Goal: Communication & Community: Answer question/provide support

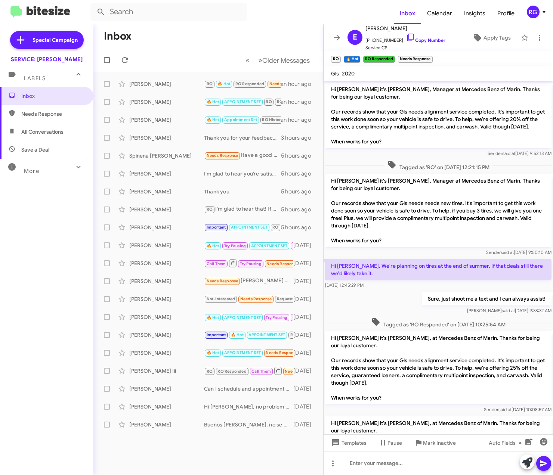
scroll to position [431, 0]
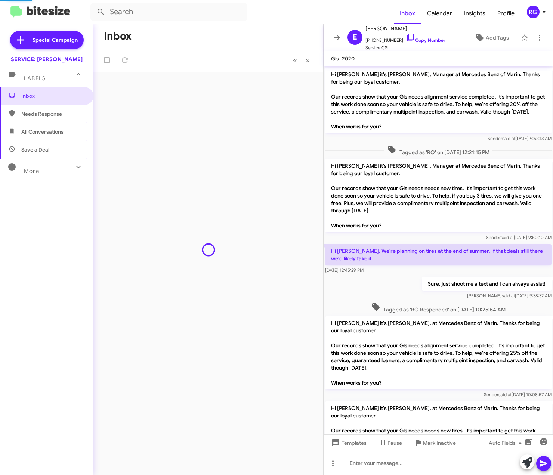
scroll to position [416, 0]
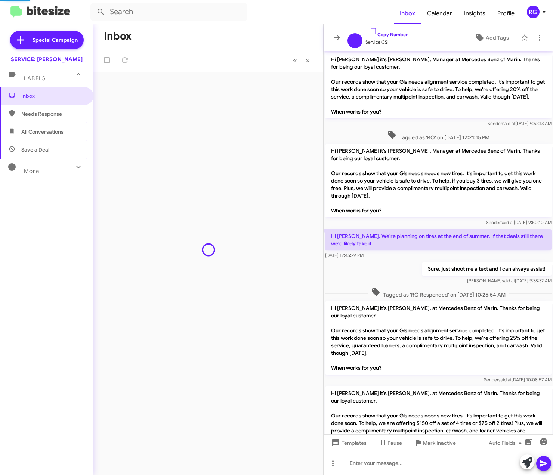
scroll to position [401, 0]
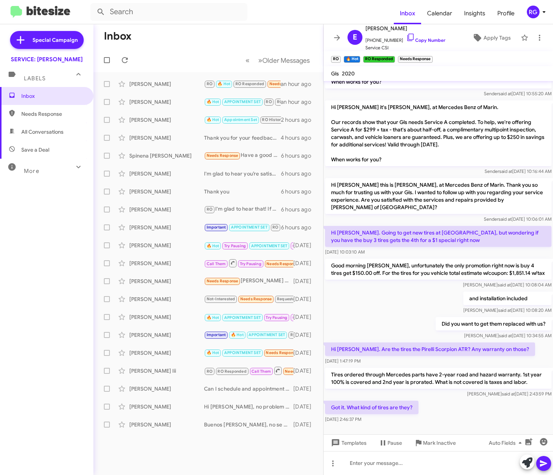
click at [316, 14] on form at bounding box center [241, 12] width 303 height 18
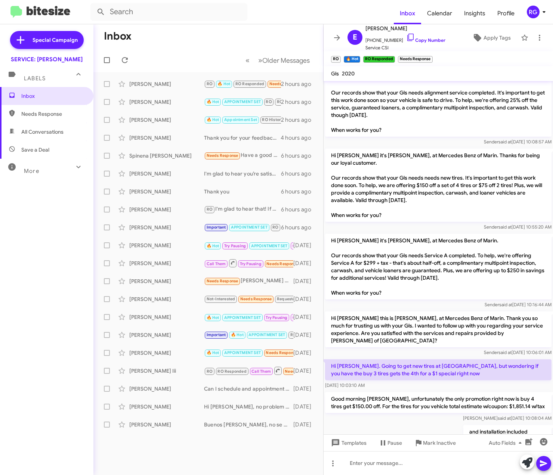
scroll to position [252, 0]
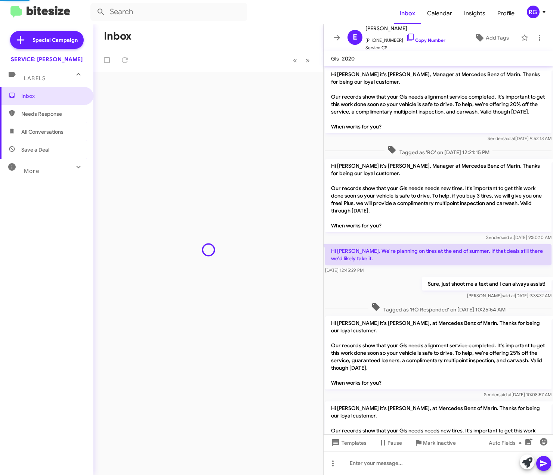
scroll to position [416, 0]
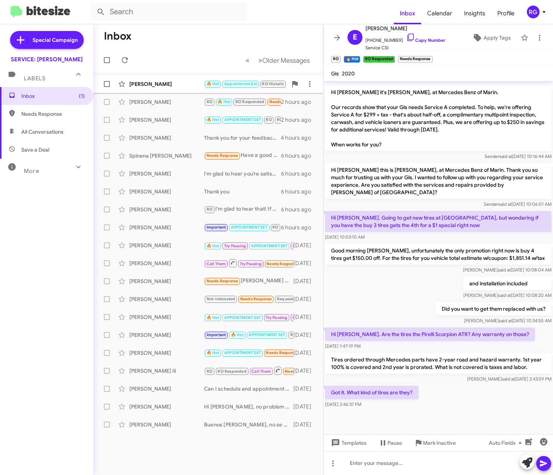
click at [216, 78] on div "[PERSON_NAME] 🔥 Hot Appointment Set RO Historic RO Responded Historic Needs Res…" at bounding box center [208, 84] width 218 height 15
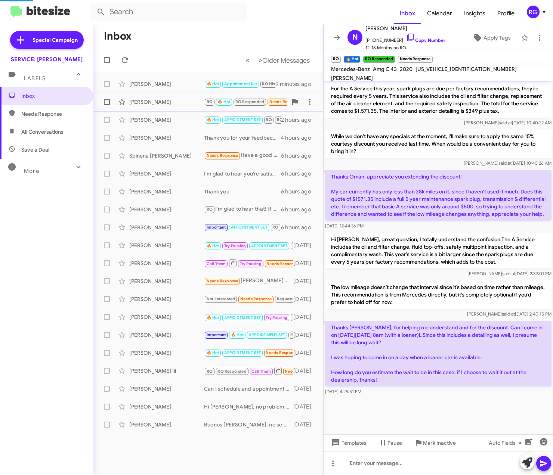
scroll to position [419, 0]
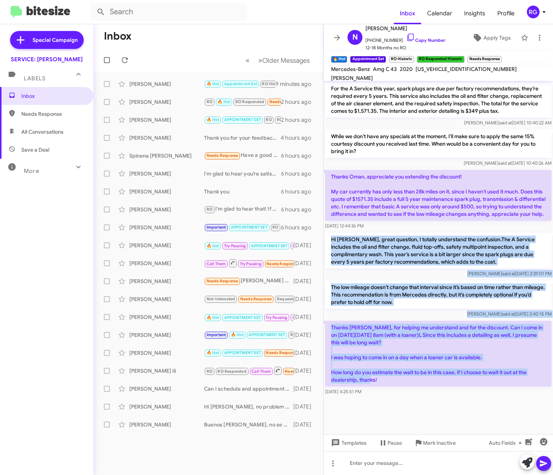
drag, startPoint x: 377, startPoint y: 383, endPoint x: 327, endPoint y: 234, distance: 157.6
click at [327, 234] on div "Thanks [PERSON_NAME], got it. In that case, I would really appreciate if you co…" at bounding box center [438, 34] width 229 height 728
copy div "Hi [PERSON_NAME], great question, I totally understand the confusion.The A Serv…"
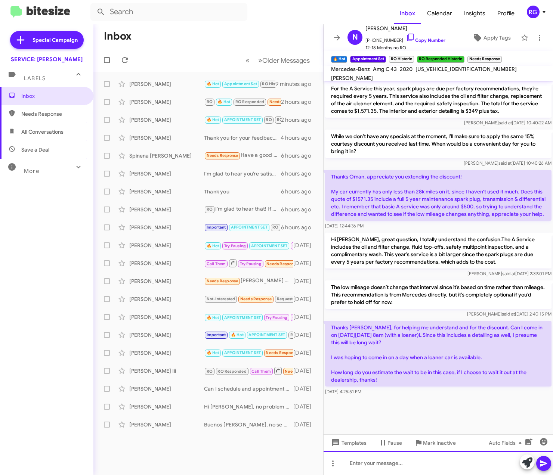
click at [453, 465] on div at bounding box center [438, 463] width 229 height 24
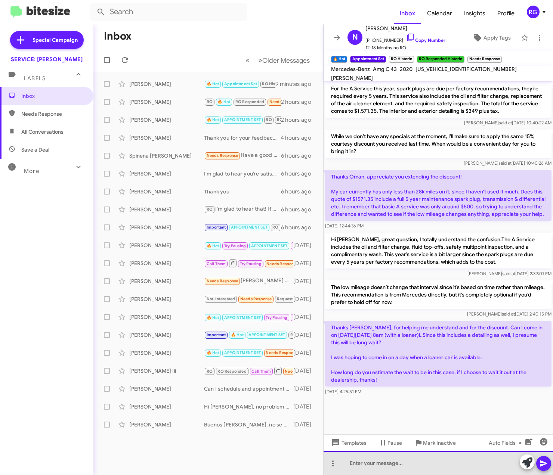
paste div
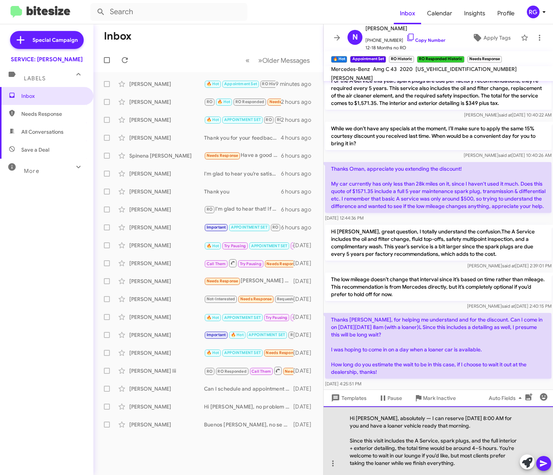
click at [401, 417] on div "Hi [PERSON_NAME], absolutely — I can reserve [DATE] 8:00 AM for you and have a …" at bounding box center [438, 441] width 229 height 69
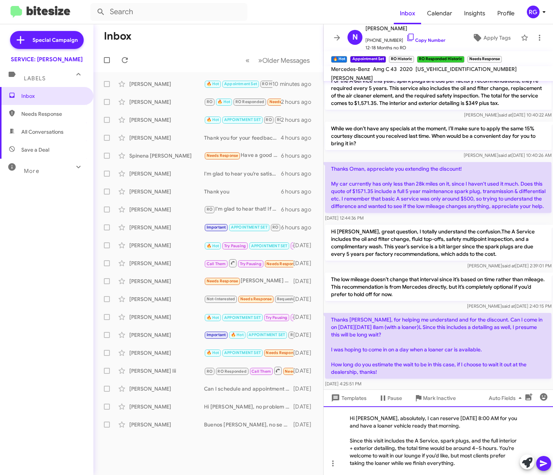
click at [478, 465] on div "Since this visit includes the A Service, spark plugs, and the full interior + e…" at bounding box center [435, 452] width 170 height 30
click at [540, 467] on icon at bounding box center [543, 463] width 9 height 9
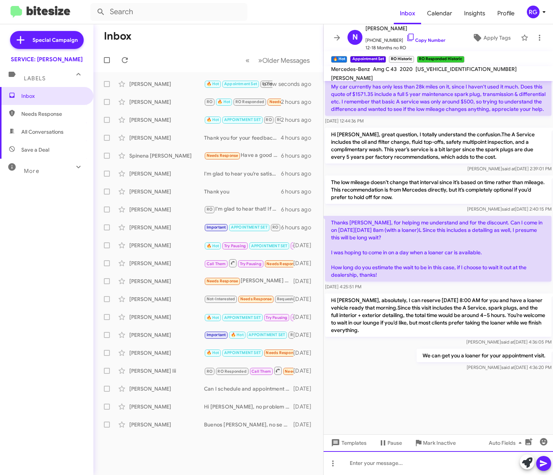
scroll to position [998, 0]
drag, startPoint x: 444, startPoint y: 343, endPoint x: 479, endPoint y: 383, distance: 53.2
click at [479, 383] on div at bounding box center [438, 404] width 229 height 62
click at [438, 72] on span "[US_VEHICLE_IDENTIFICATION_NUMBER]" at bounding box center [466, 69] width 101 height 7
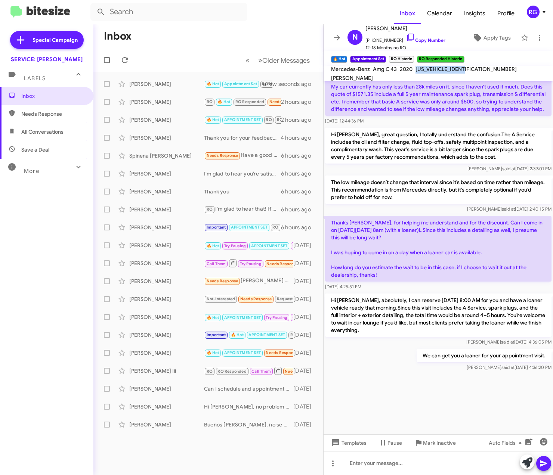
copy span "[US_VEHICLE_IDENTIFICATION_NUMBER]"
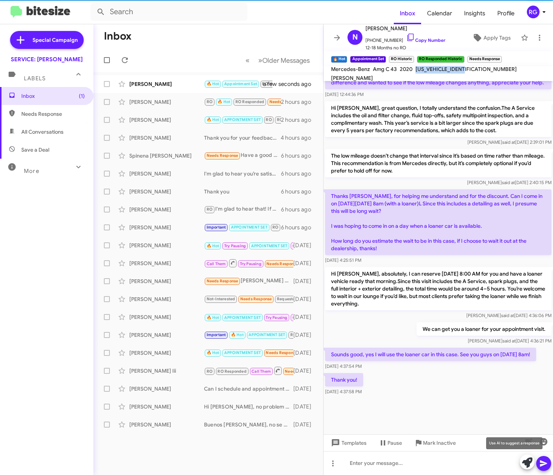
click at [523, 465] on icon at bounding box center [527, 463] width 10 height 10
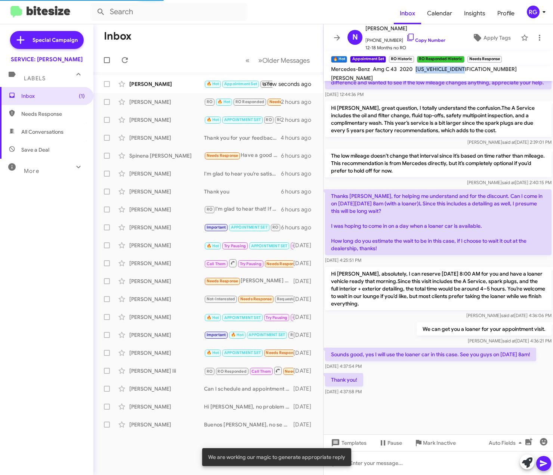
scroll to position [471, 0]
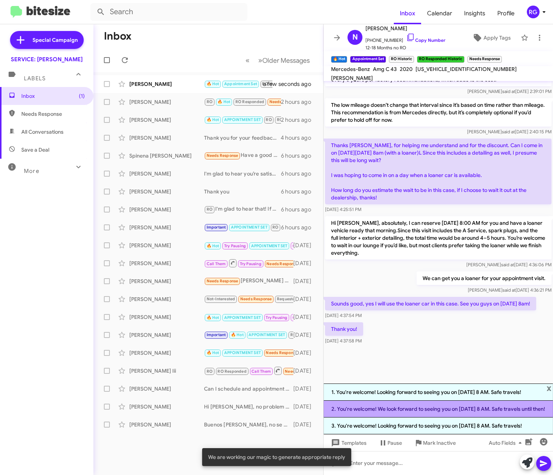
click at [446, 410] on li "2. You're welcome! We look forward to seeing you on [DATE] 8 AM. Safe travels u…" at bounding box center [438, 409] width 229 height 17
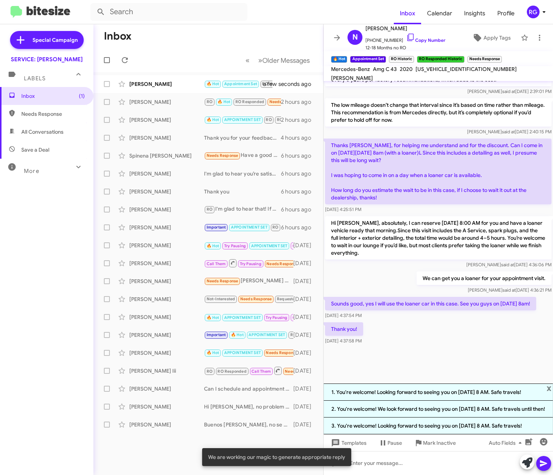
scroll to position [419, 0]
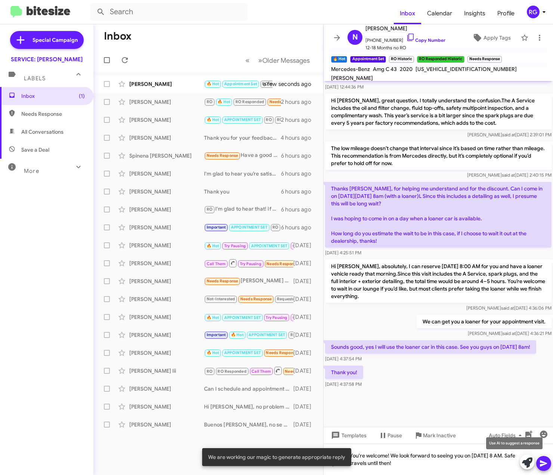
click at [527, 461] on icon at bounding box center [527, 463] width 10 height 10
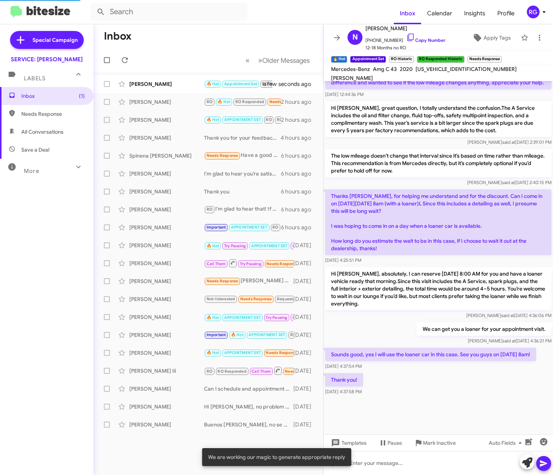
scroll to position [478, 0]
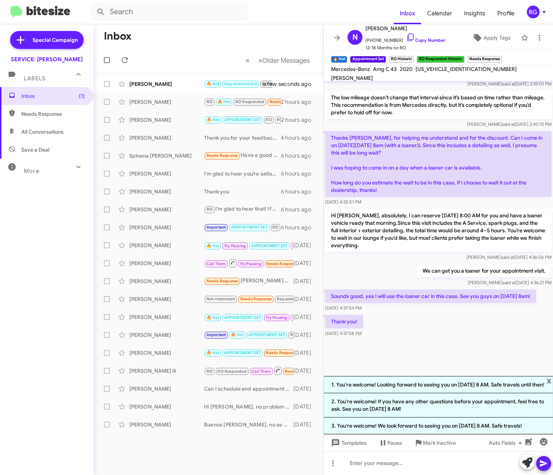
drag, startPoint x: 473, startPoint y: 337, endPoint x: 471, endPoint y: 341, distance: 4.5
click at [473, 339] on div at bounding box center [438, 357] width 229 height 37
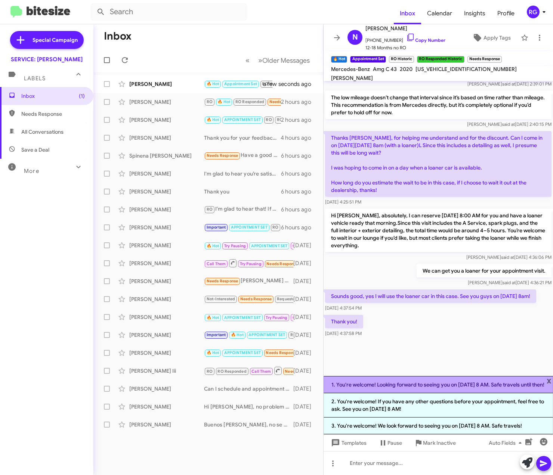
click at [493, 386] on li "1. You're welcome! Looking forward to seeing you on [DATE] 8 AM. Safe travels u…" at bounding box center [438, 384] width 229 height 17
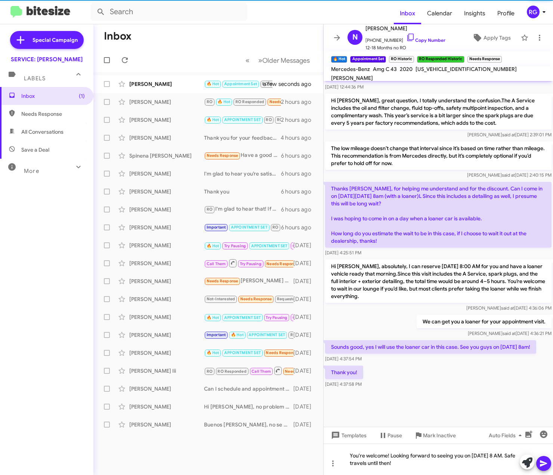
click at [546, 464] on icon at bounding box center [543, 464] width 7 height 6
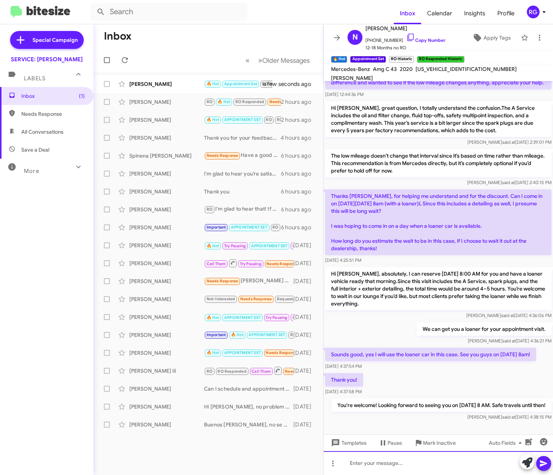
scroll to position [1122, 0]
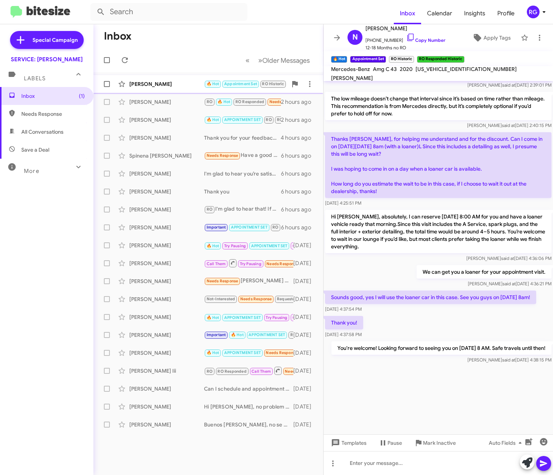
click at [185, 85] on div "[PERSON_NAME]" at bounding box center [166, 83] width 75 height 7
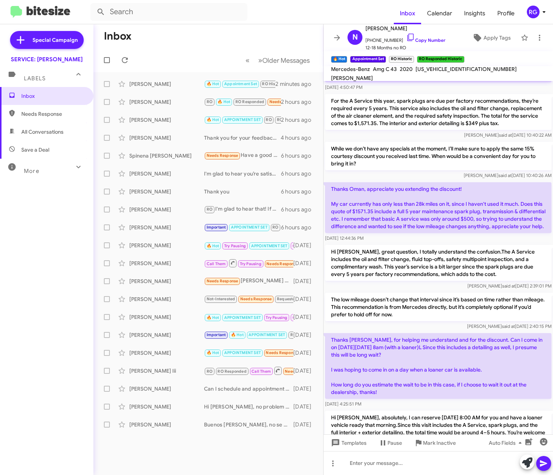
scroll to position [773, 0]
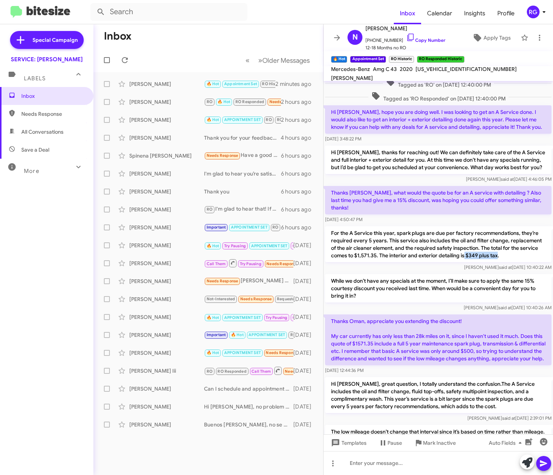
drag, startPoint x: 501, startPoint y: 256, endPoint x: 534, endPoint y: 253, distance: 32.6
click at [534, 253] on p "For the A Service this year, spark plugs are due per factory recommendations, t…" at bounding box center [438, 244] width 226 height 36
copy p "$349 plus tax"
